Goal: Task Accomplishment & Management: Manage account settings

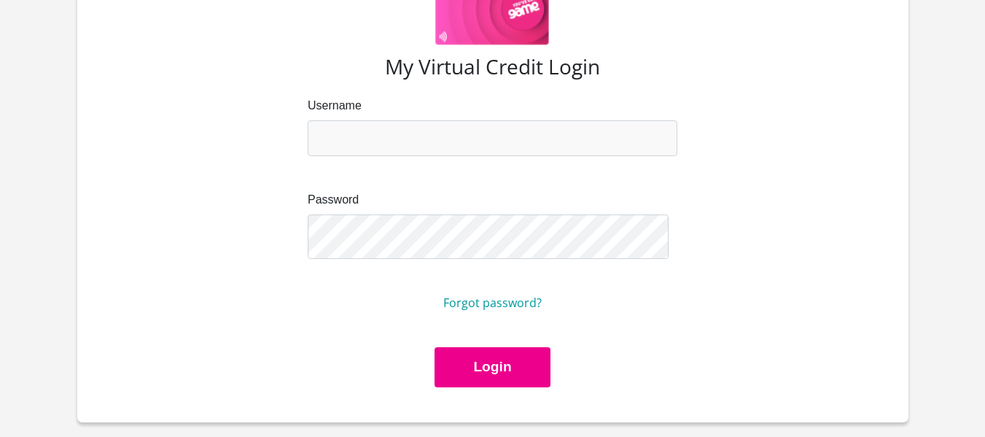
scroll to position [122, 0]
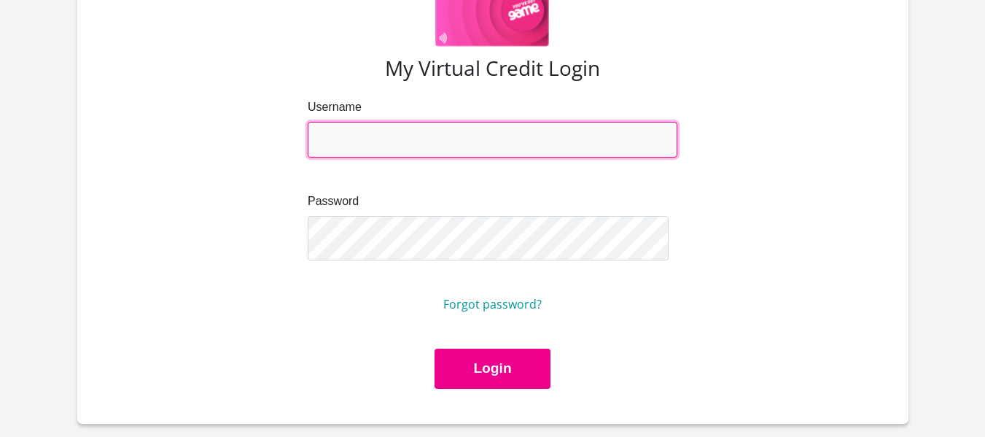
click at [337, 157] on input "Username" at bounding box center [492, 140] width 369 height 36
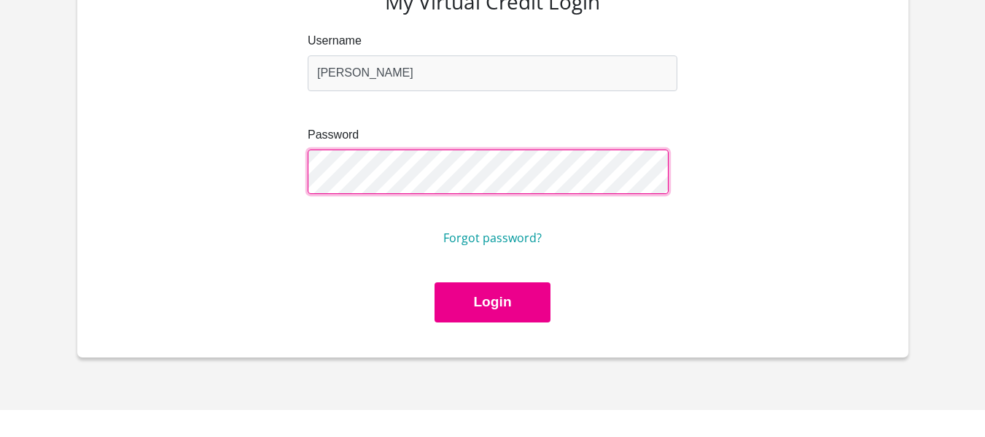
scroll to position [205, 0]
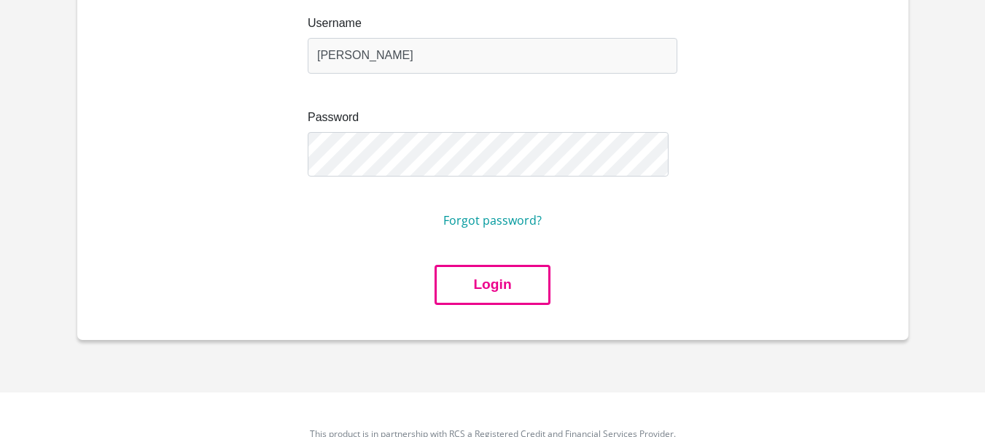
click at [510, 305] on button "Login" at bounding box center [491, 285] width 115 height 40
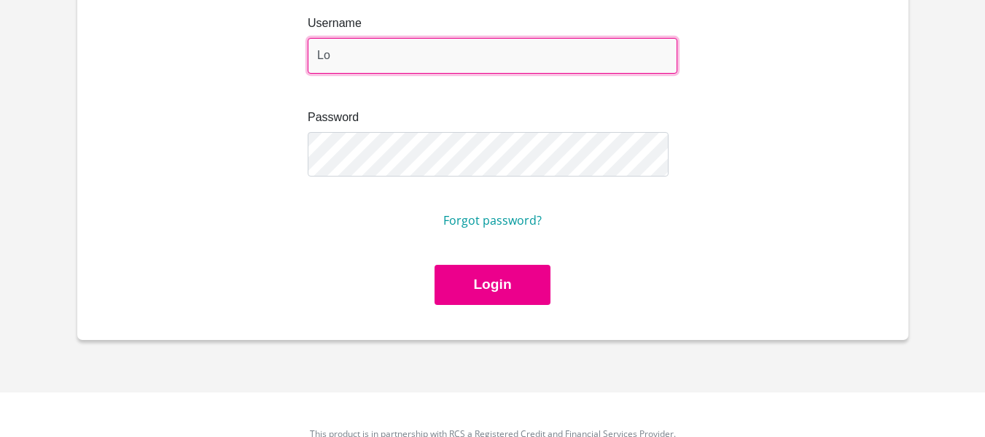
type input "L"
type input "[EMAIL_ADDRESS][DOMAIN_NAME]"
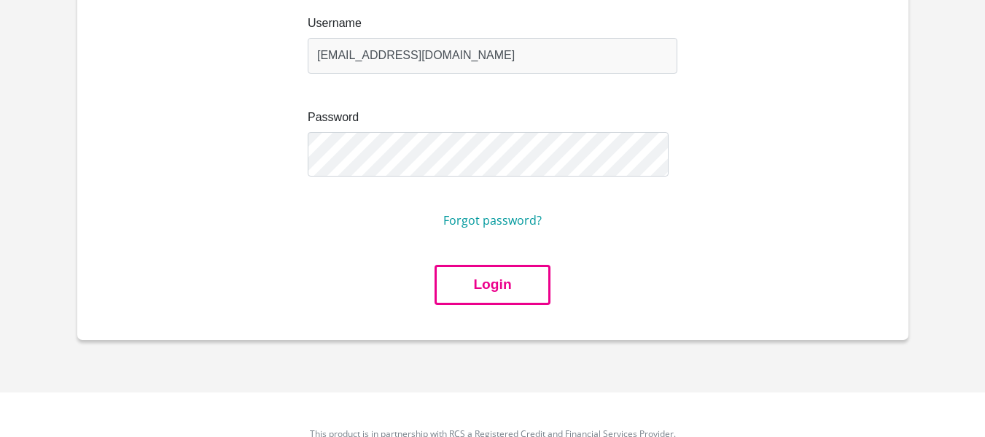
click at [483, 305] on button "Login" at bounding box center [491, 285] width 115 height 40
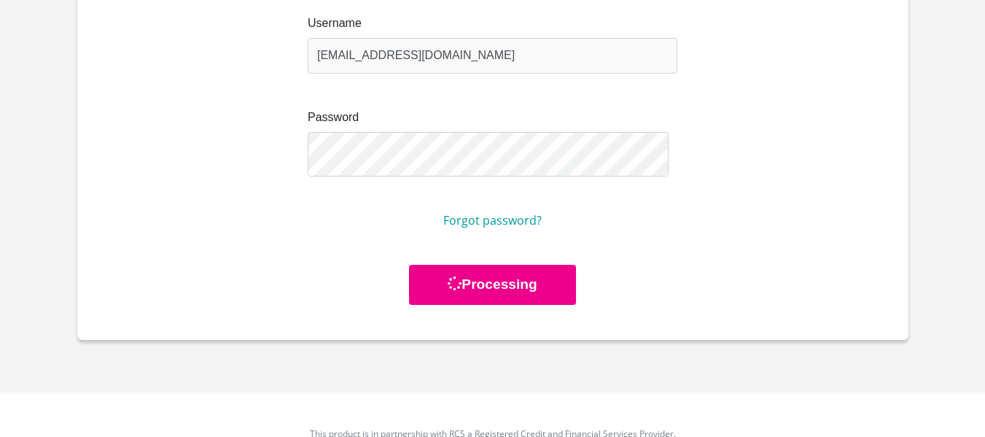
scroll to position [0, 0]
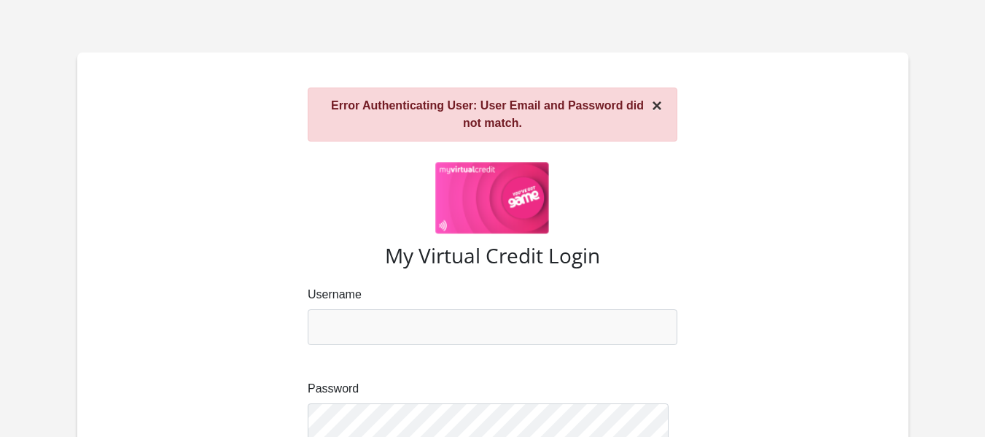
click at [651, 114] on button "×" at bounding box center [656, 105] width 10 height 17
